Goal: Task Accomplishment & Management: Complete application form

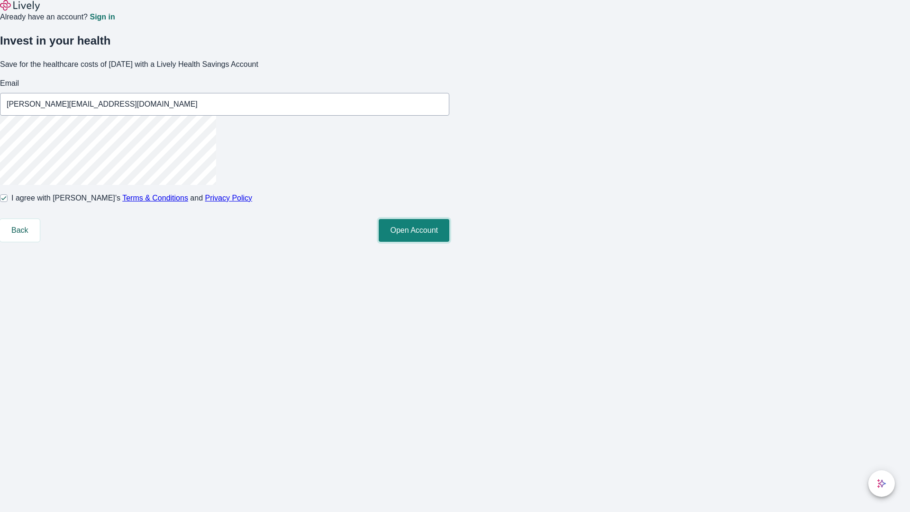
click at [450, 242] on button "Open Account" at bounding box center [414, 230] width 71 height 23
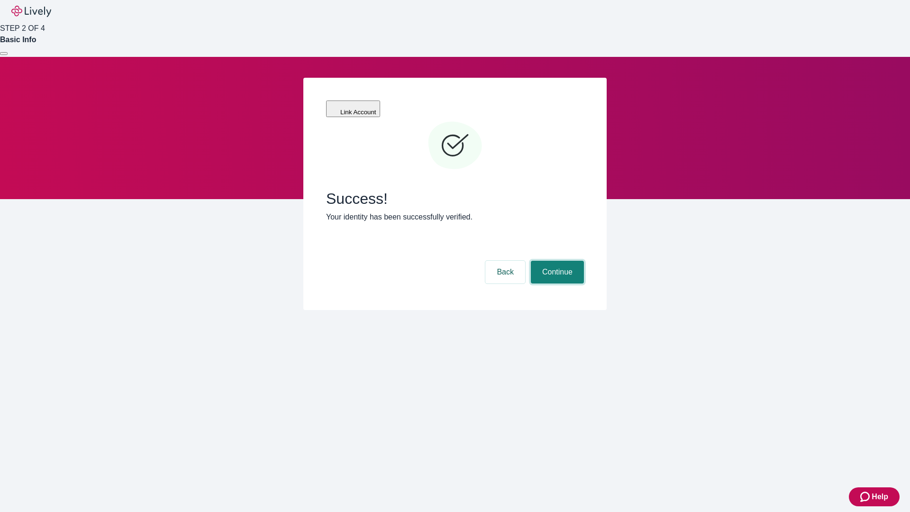
click at [556, 261] on button "Continue" at bounding box center [557, 272] width 53 height 23
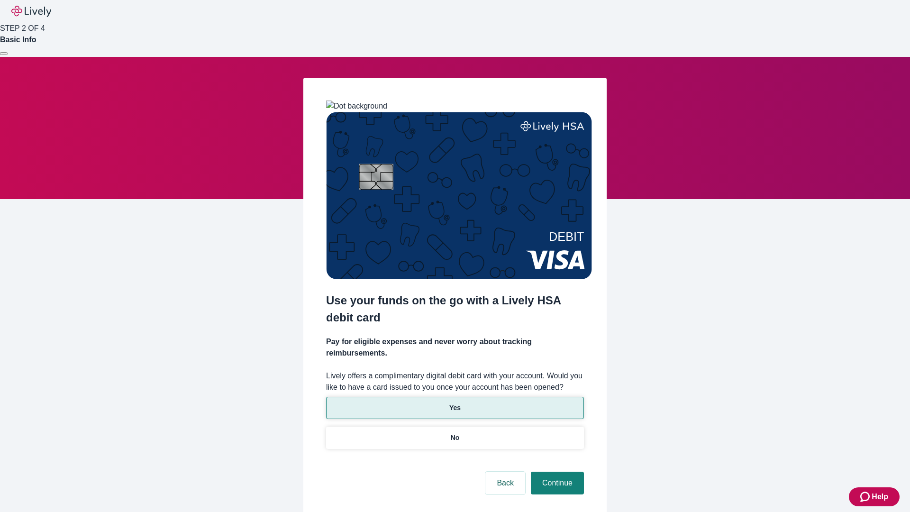
click at [455, 403] on p "Yes" at bounding box center [455, 408] width 11 height 10
click at [556, 472] on button "Continue" at bounding box center [557, 483] width 53 height 23
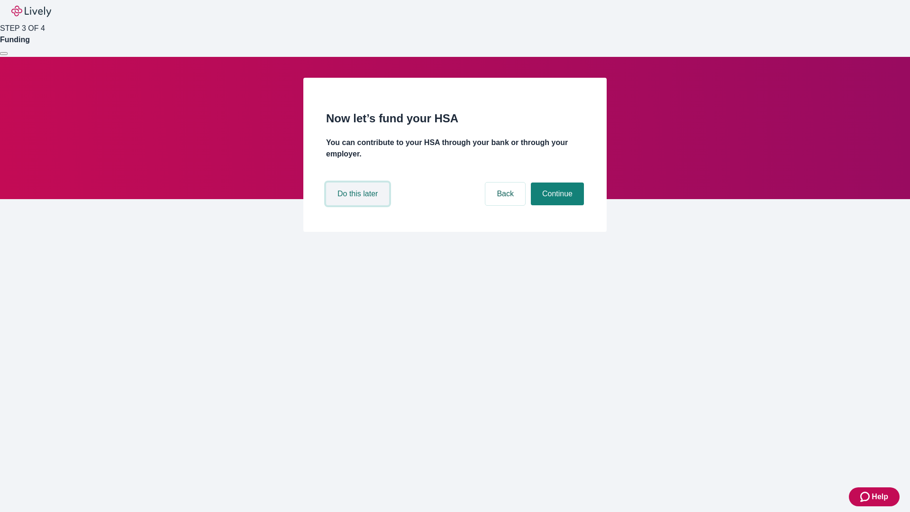
click at [359, 205] on button "Do this later" at bounding box center [357, 194] width 63 height 23
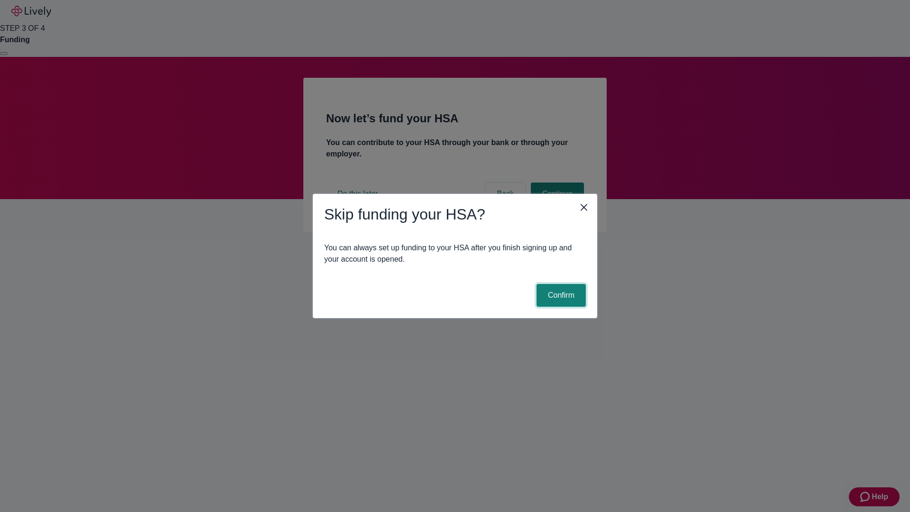
click at [560, 295] on button "Confirm" at bounding box center [561, 295] width 49 height 23
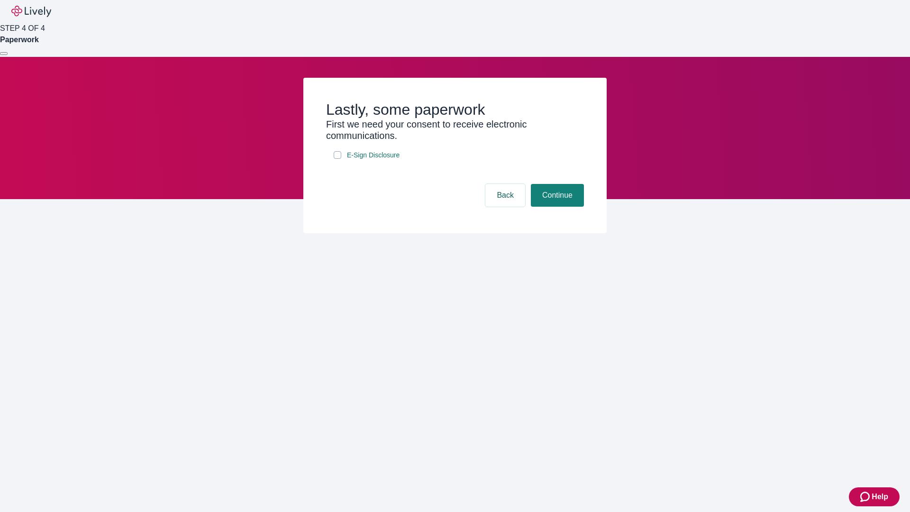
click at [338, 159] on input "E-Sign Disclosure" at bounding box center [338, 155] width 8 height 8
checkbox input "true"
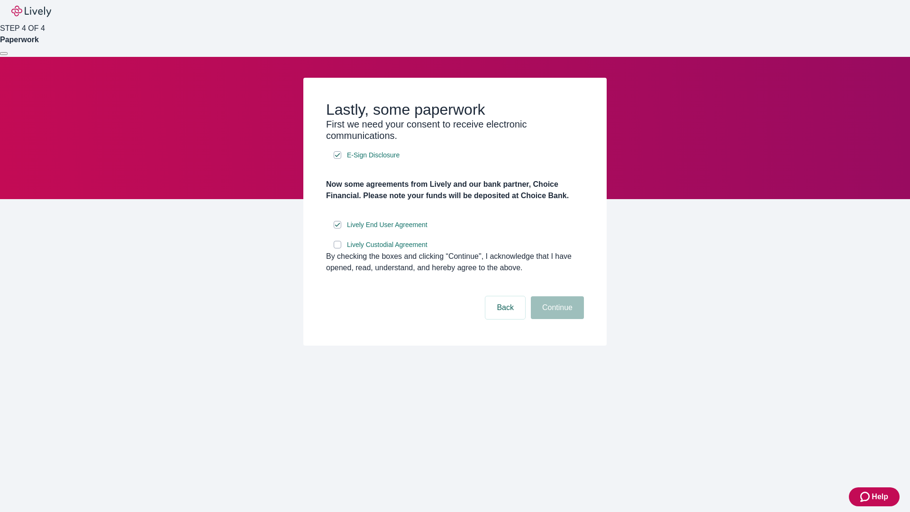
click at [338, 248] on input "Lively Custodial Agreement" at bounding box center [338, 245] width 8 height 8
checkbox input "true"
click at [556, 319] on button "Continue" at bounding box center [557, 307] width 53 height 23
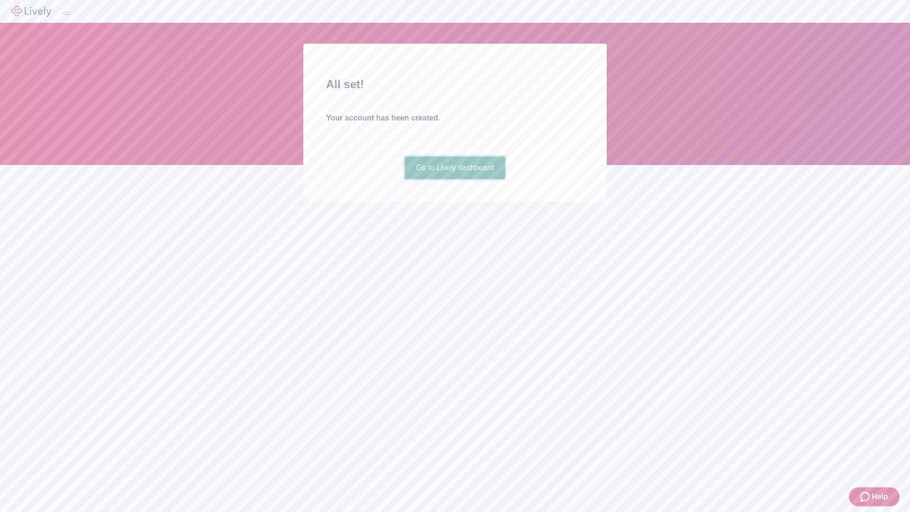
click at [455, 179] on link "Go to Lively dashboard" at bounding box center [455, 167] width 101 height 23
